Goal: Information Seeking & Learning: Compare options

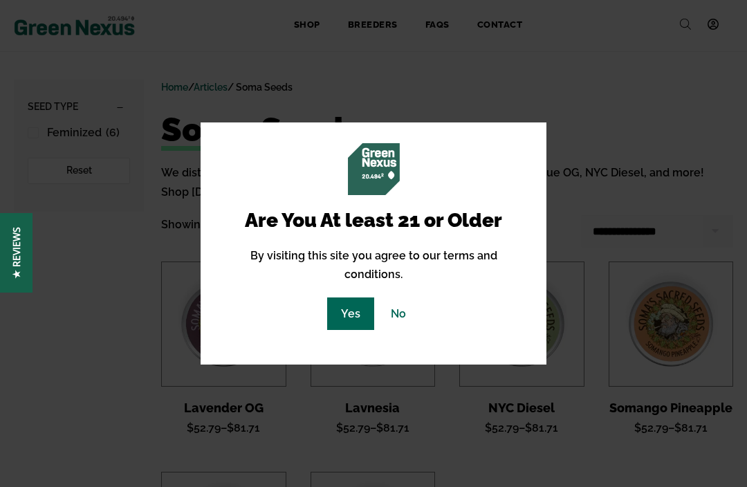
click at [351, 297] on link "Yes" at bounding box center [350, 313] width 47 height 33
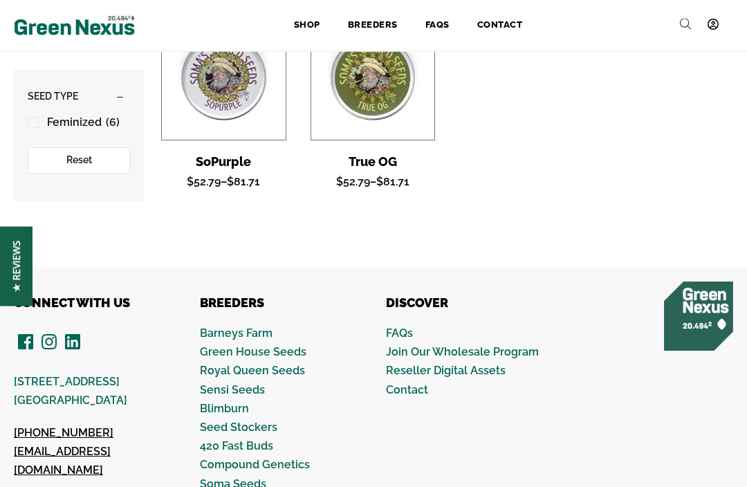
scroll to position [459, 0]
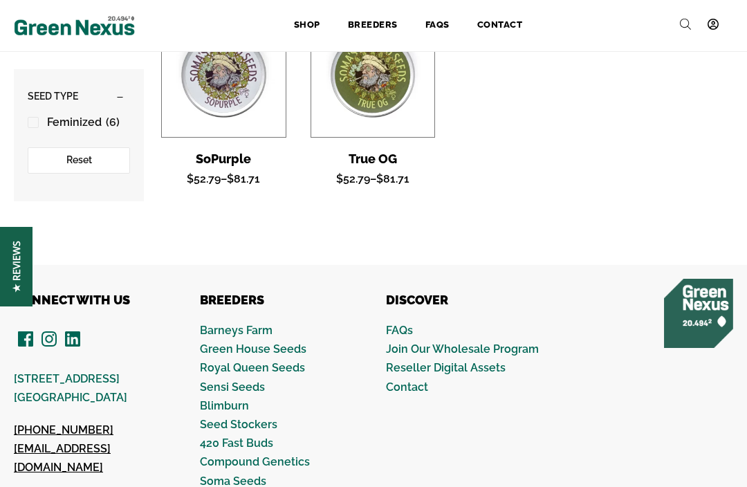
click at [221, 399] on link "Blimburn" at bounding box center [224, 405] width 49 height 13
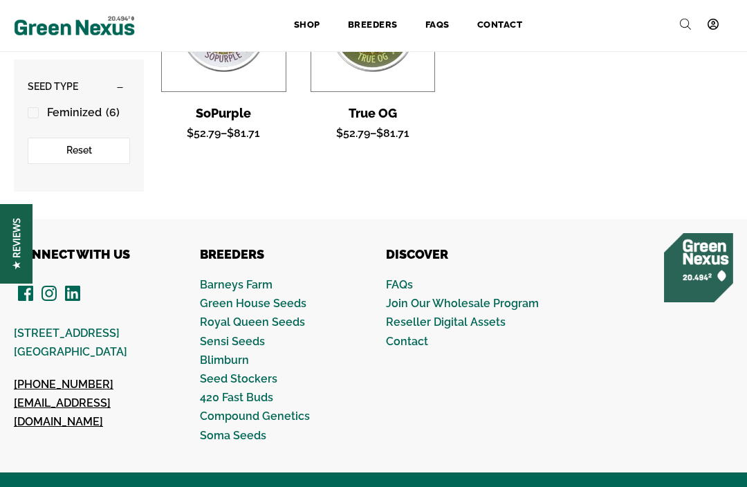
click at [224, 297] on link "Green House Seeds" at bounding box center [253, 303] width 107 height 13
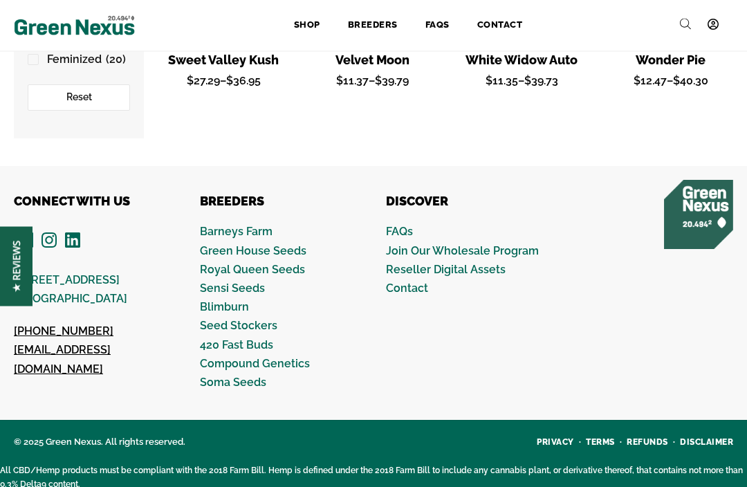
scroll to position [1430, 0]
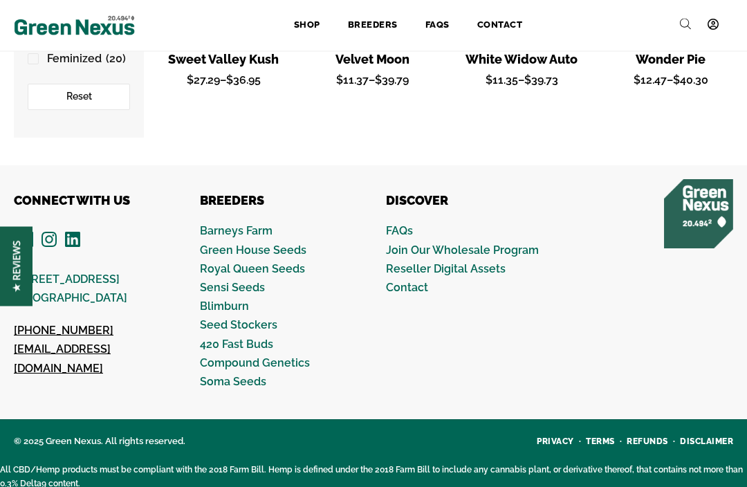
click at [216, 282] on link "Sensi Seeds" at bounding box center [232, 288] width 65 height 13
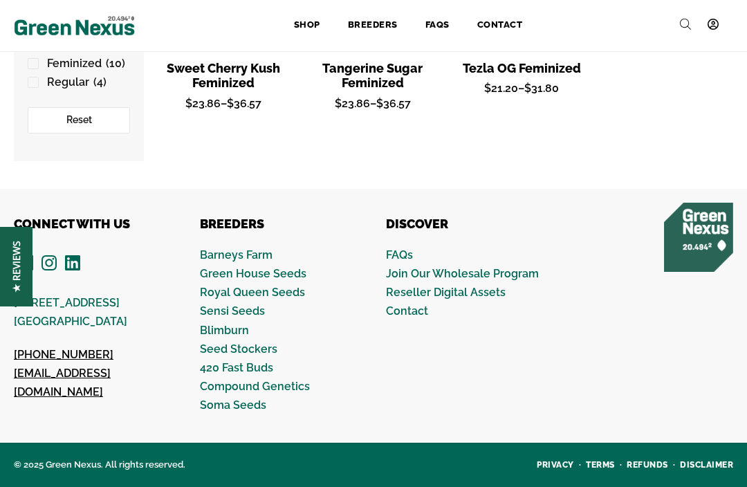
scroll to position [1015, 0]
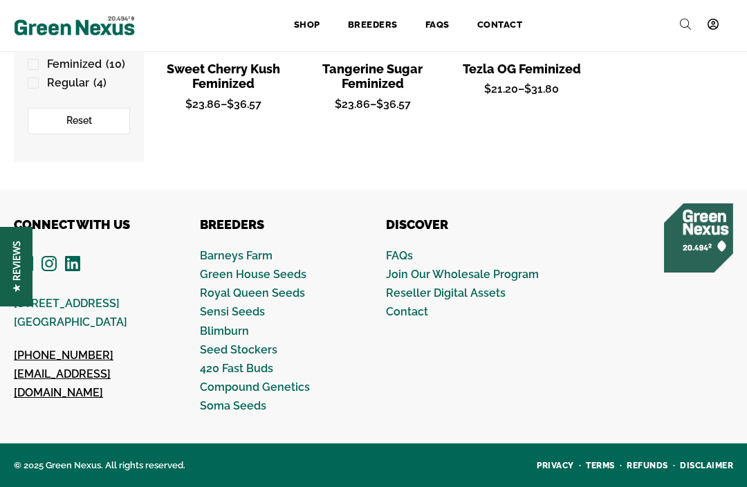
click at [214, 343] on link "Seed Stockers" at bounding box center [238, 349] width 77 height 13
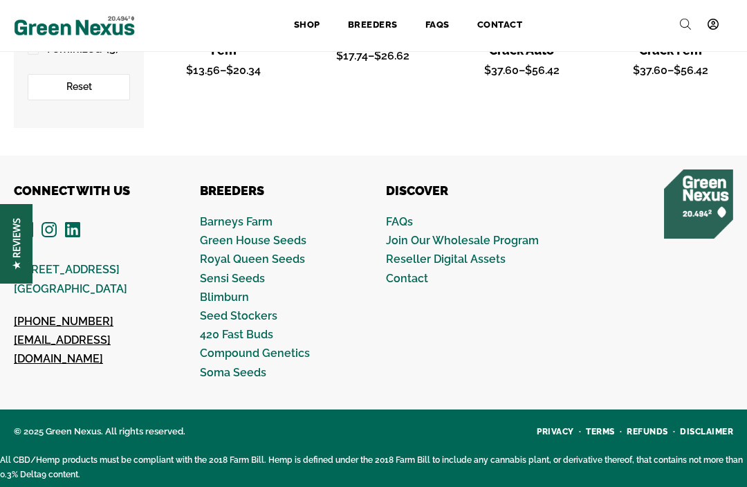
scroll to position [349, 0]
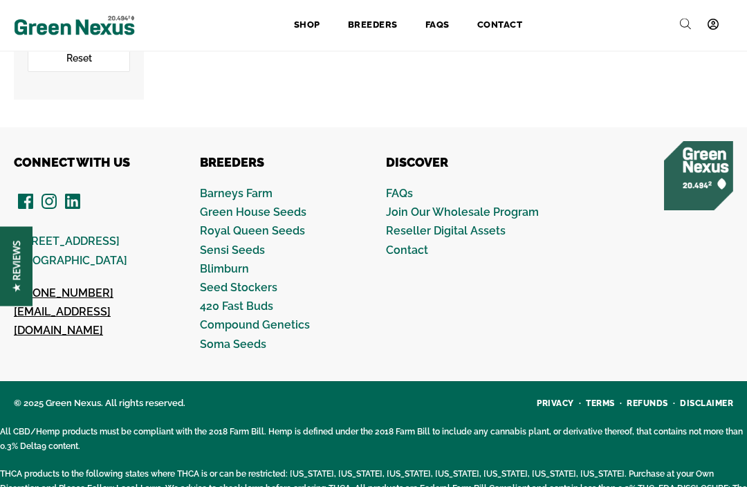
click at [221, 319] on link "Compound Genetics" at bounding box center [255, 325] width 110 height 13
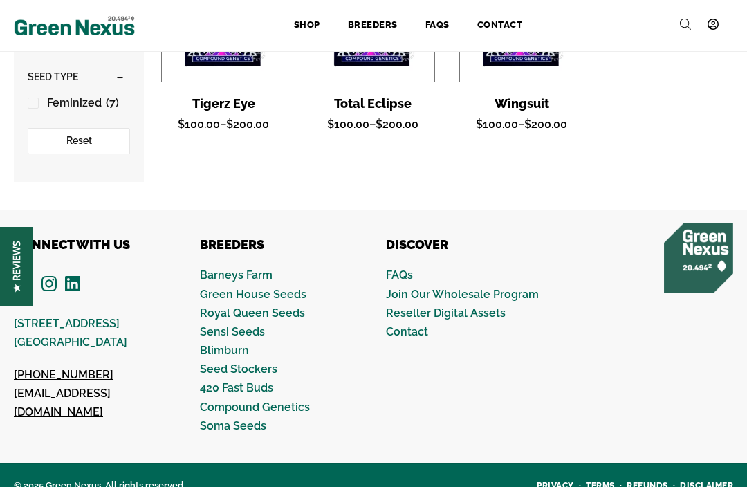
scroll to position [544, 0]
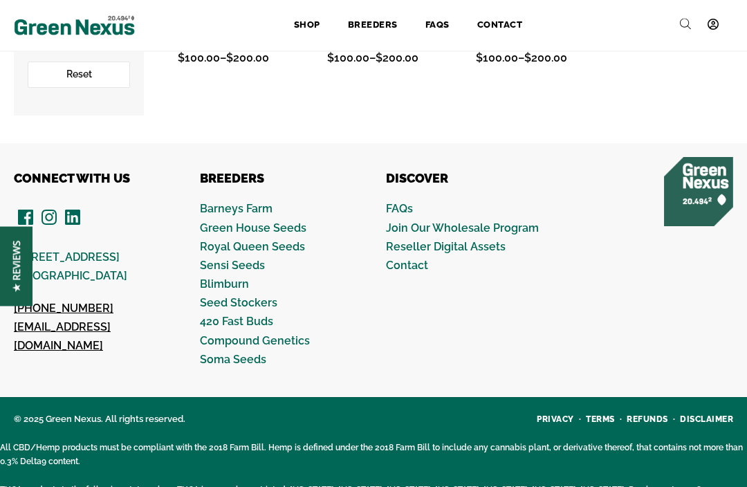
click at [223, 315] on link "420 Fast Buds" at bounding box center [236, 321] width 73 height 13
